Goal: Use online tool/utility: Utilize a website feature to perform a specific function

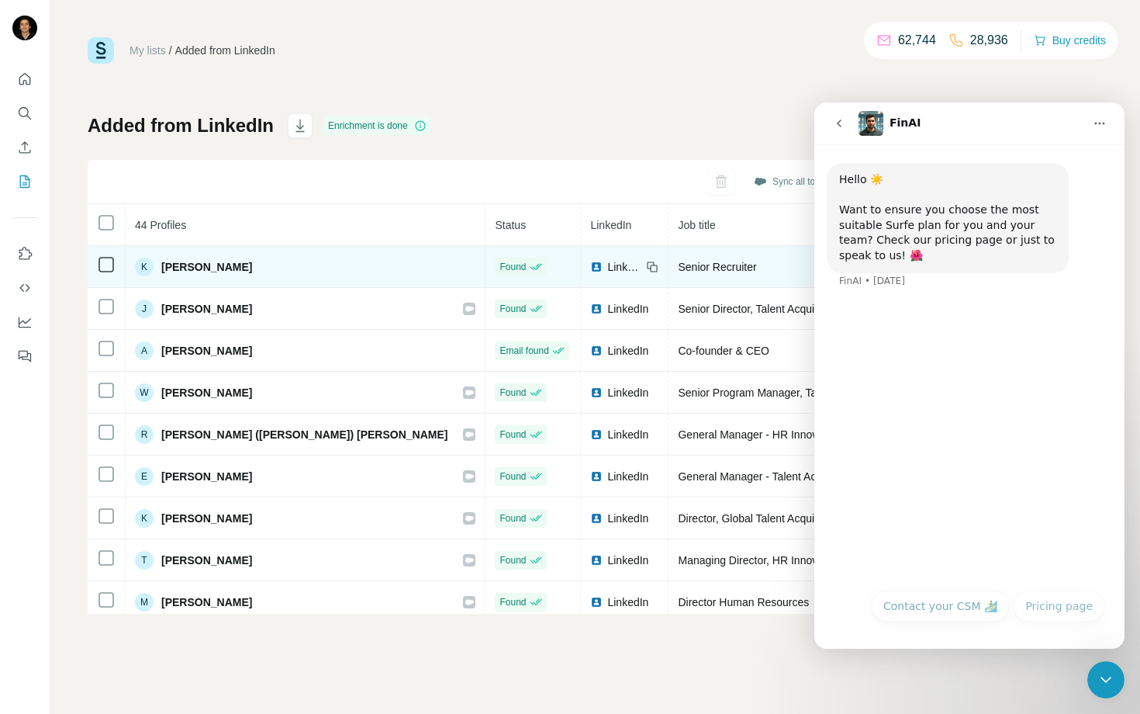
click at [96, 267] on td at bounding box center [107, 267] width 38 height 42
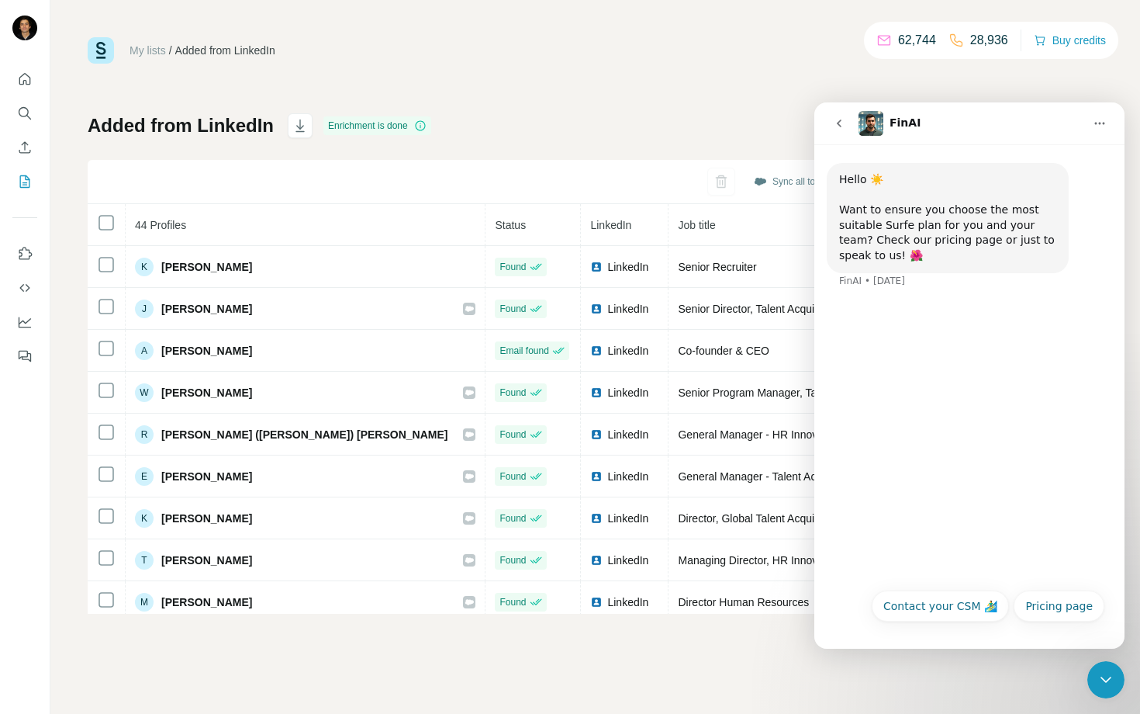
click at [826, 127] on button "go back" at bounding box center [839, 123] width 29 height 29
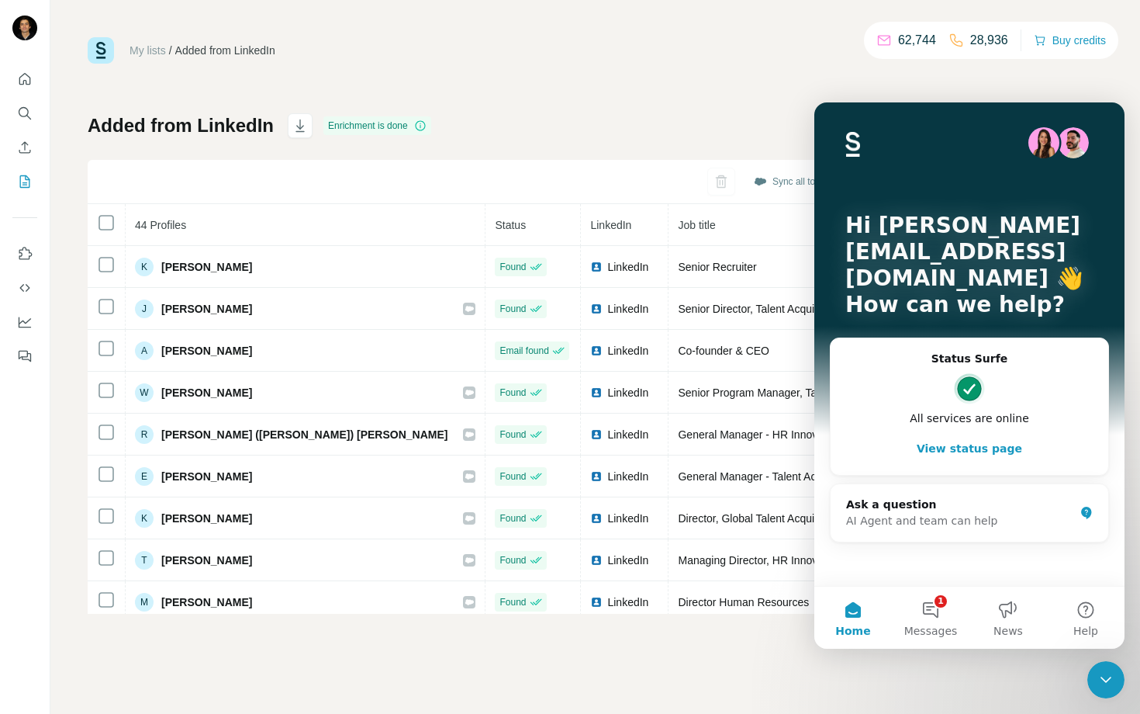
drag, startPoint x: 1104, startPoint y: 677, endPoint x: 1092, endPoint y: 673, distance: 12.8
click at [1104, 677] on icon "Close Intercom Messenger" at bounding box center [1106, 679] width 19 height 19
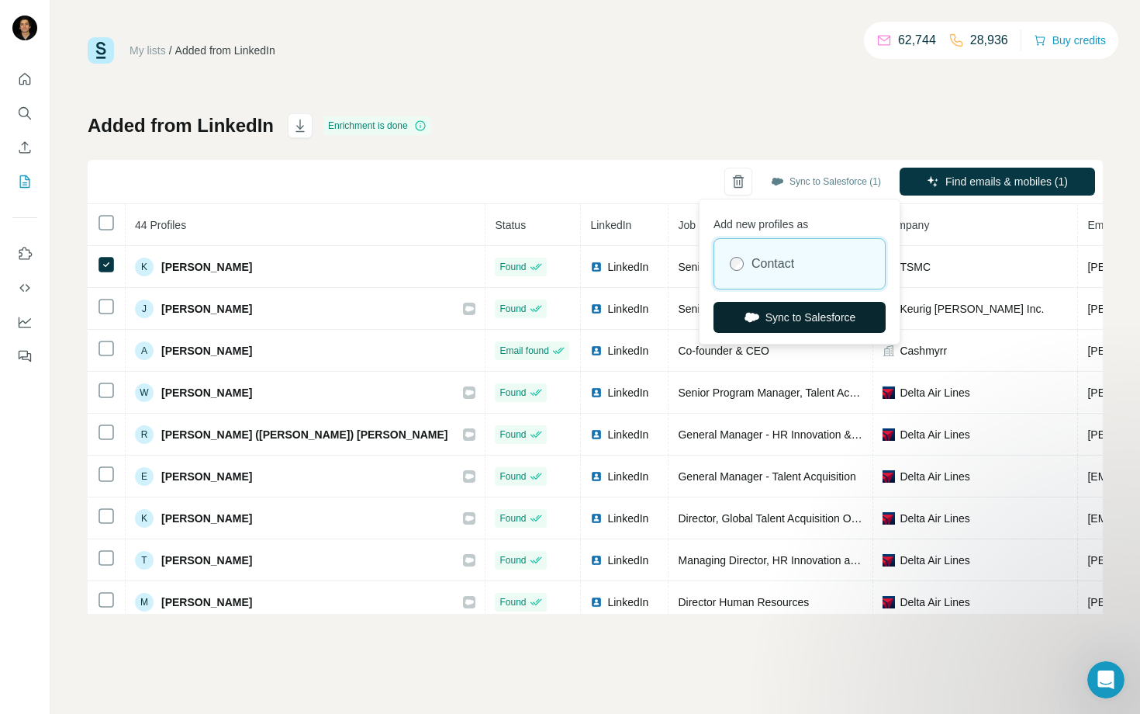
click at [793, 317] on button "Sync to Salesforce" at bounding box center [800, 317] width 172 height 31
